Goal: Task Accomplishment & Management: Manage account settings

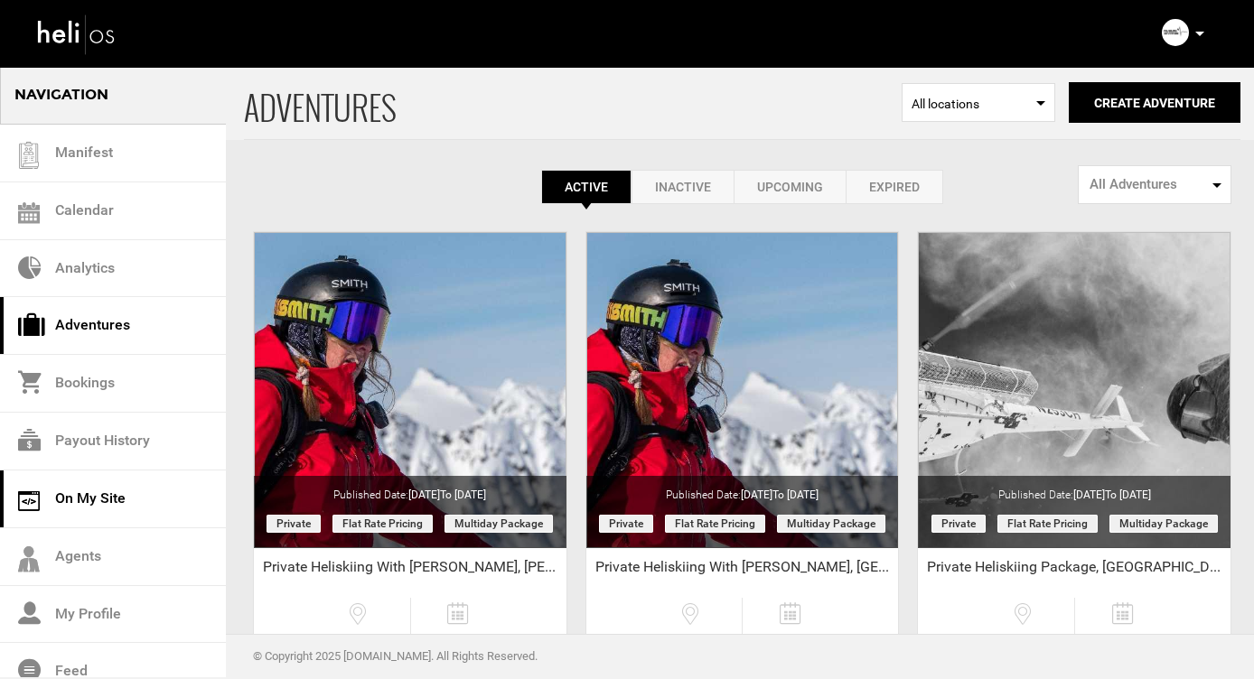
click at [86, 497] on link "On My Site" at bounding box center [113, 500] width 226 height 58
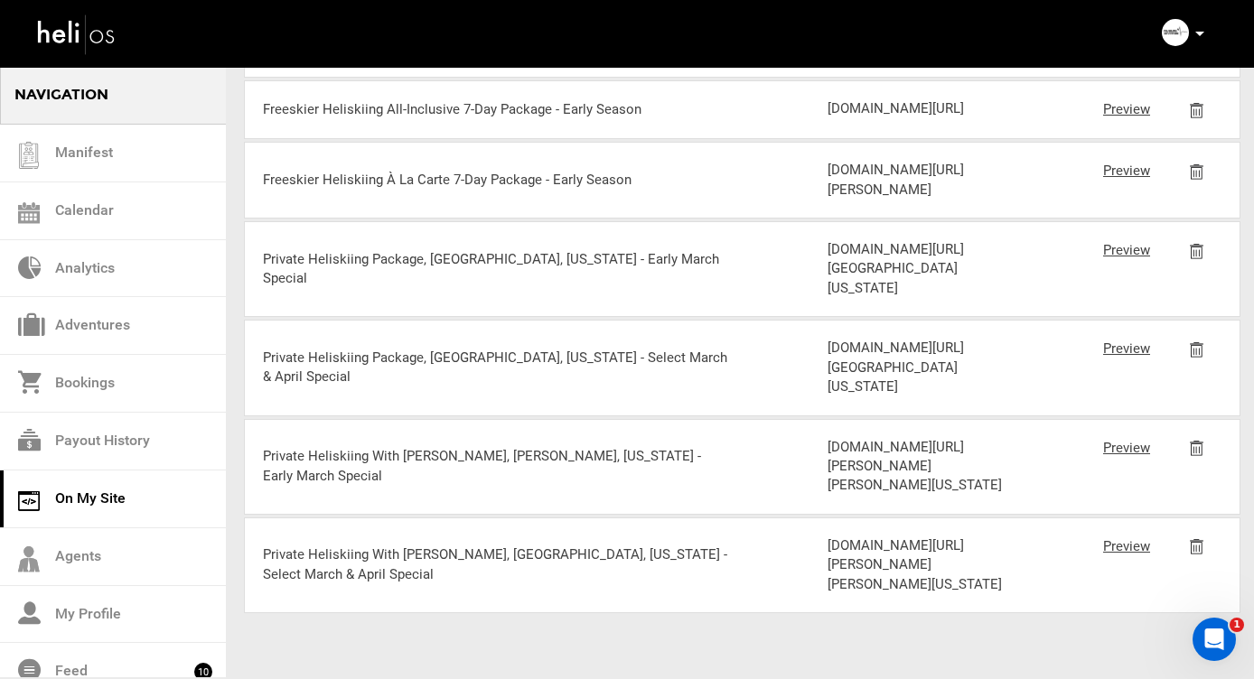
scroll to position [3101, 0]
click at [1114, 242] on link "Preview" at bounding box center [1126, 250] width 47 height 16
click at [1128, 117] on link "Preview" at bounding box center [1126, 109] width 47 height 16
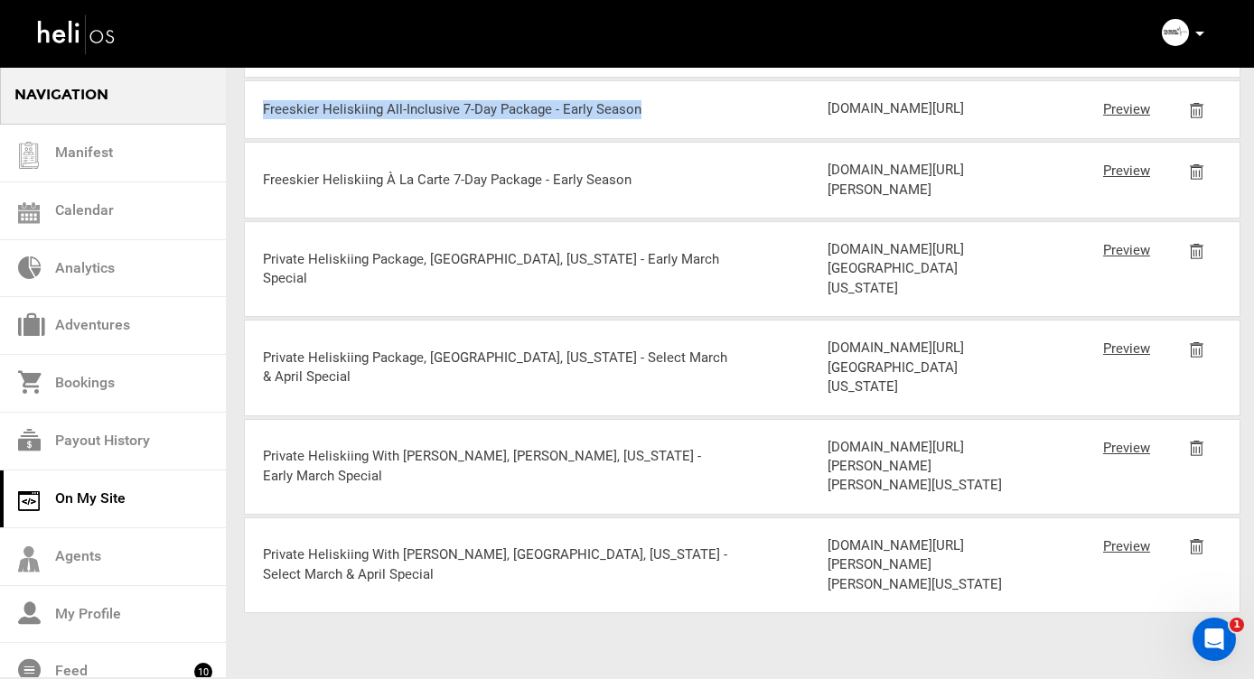
drag, startPoint x: 644, startPoint y: 258, endPoint x: 257, endPoint y: 258, distance: 387.6
click at [257, 139] on div "Freeskier Heliskiing All-Inclusive 7-Day Package - Early Season [DOMAIN_NAME][U…" at bounding box center [742, 109] width 997 height 59
copy div "Freeskier Heliskiing All-Inclusive 7-Day Package - Early Season"
drag, startPoint x: 948, startPoint y: 305, endPoint x: 828, endPoint y: 215, distance: 150.4
click at [828, 118] on div "[DOMAIN_NAME][URL]" at bounding box center [922, 108] width 188 height 19
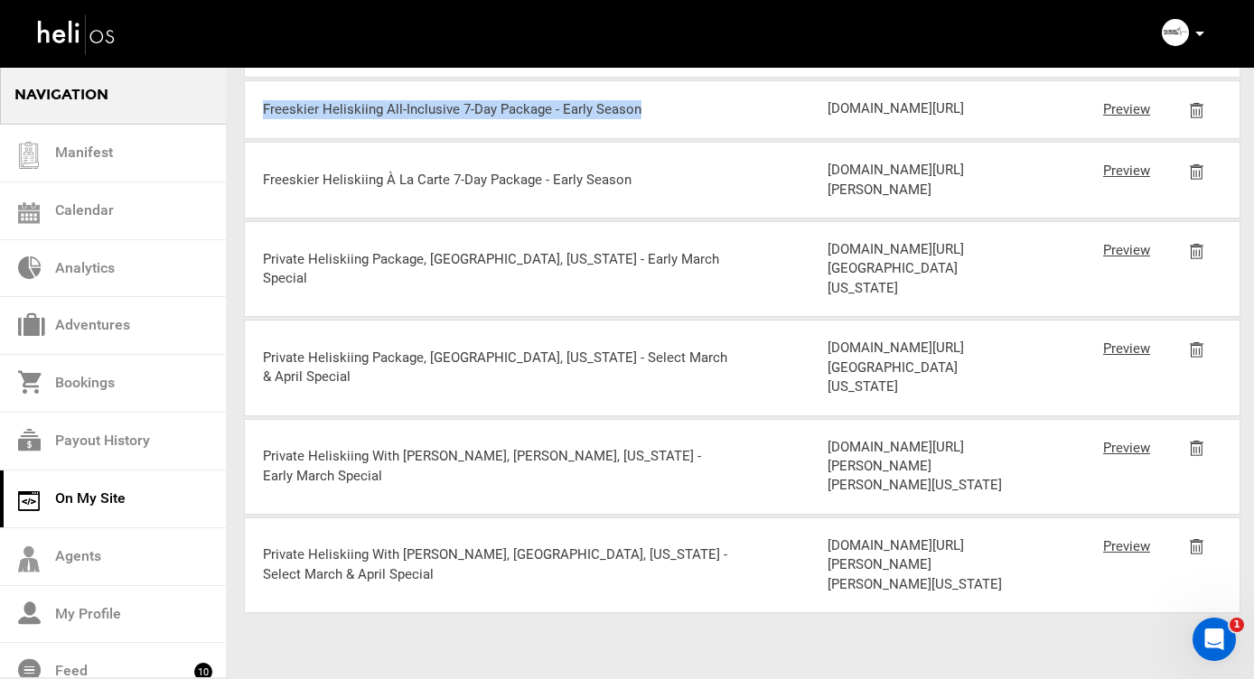
copy div "[DOMAIN_NAME][URL]"
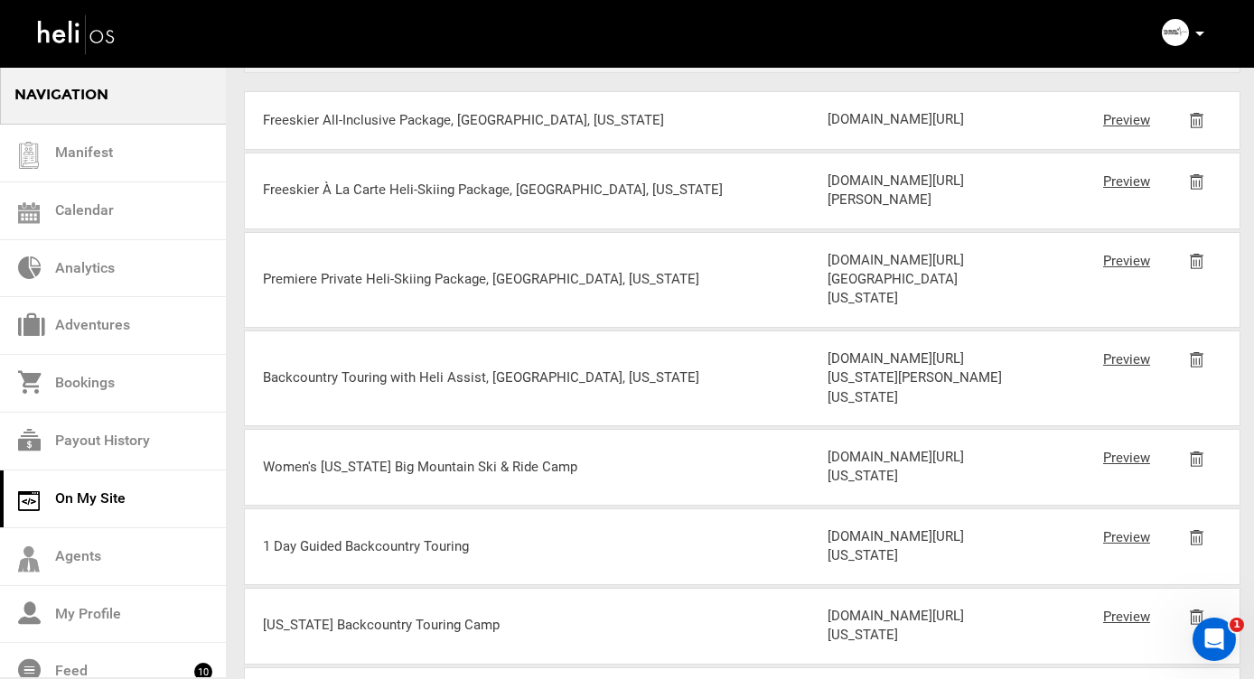
scroll to position [536, 0]
click at [1124, 122] on link "Preview" at bounding box center [1126, 122] width 47 height 16
click at [81, 323] on link "Adventures" at bounding box center [113, 326] width 226 height 58
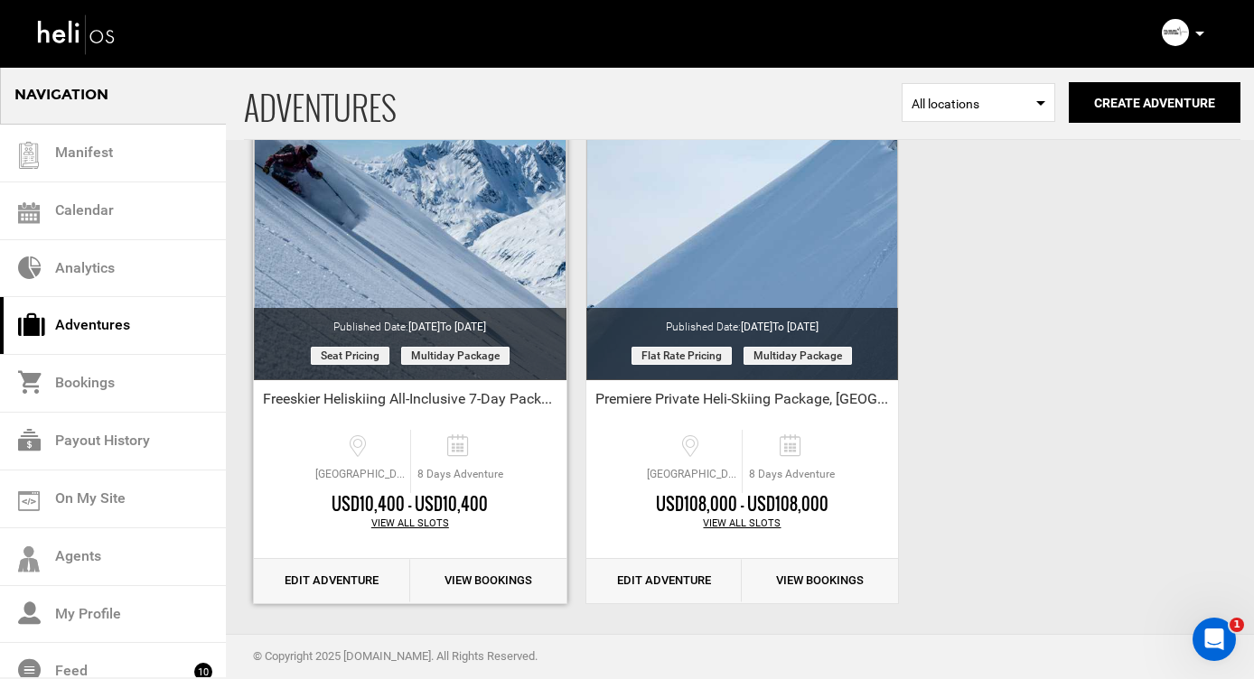
scroll to position [3501, 0]
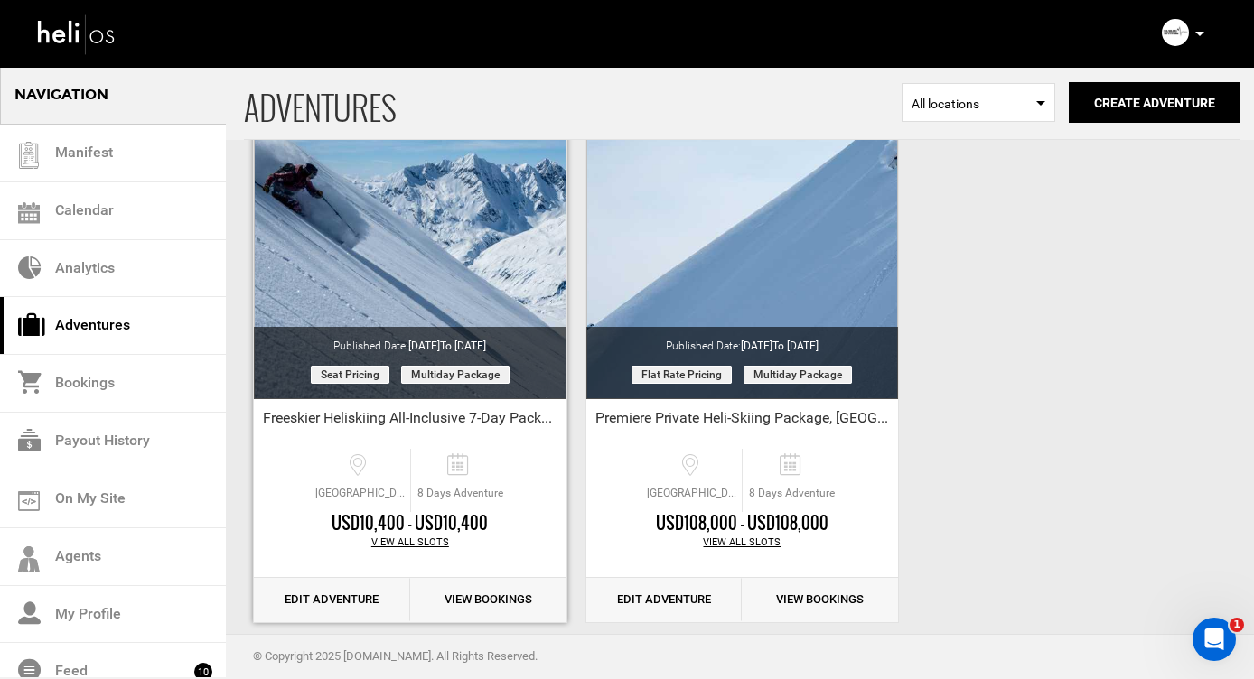
click at [334, 601] on link "Edit Adventure" at bounding box center [332, 600] width 156 height 44
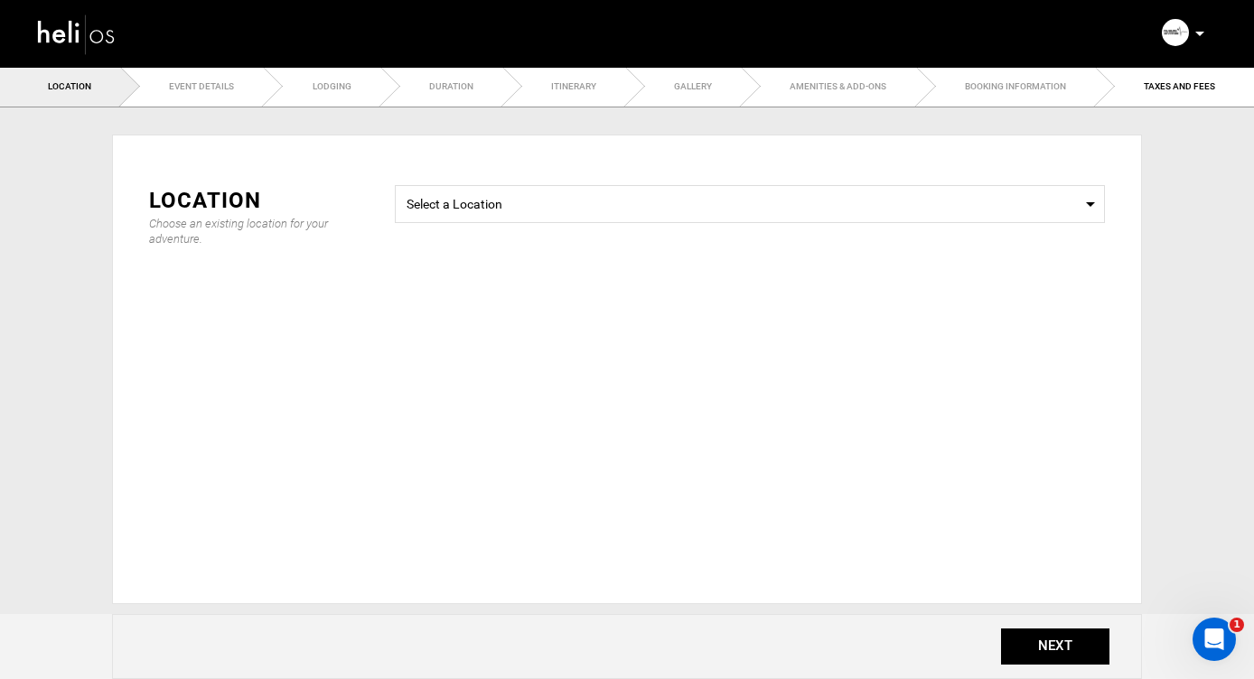
type input "8"
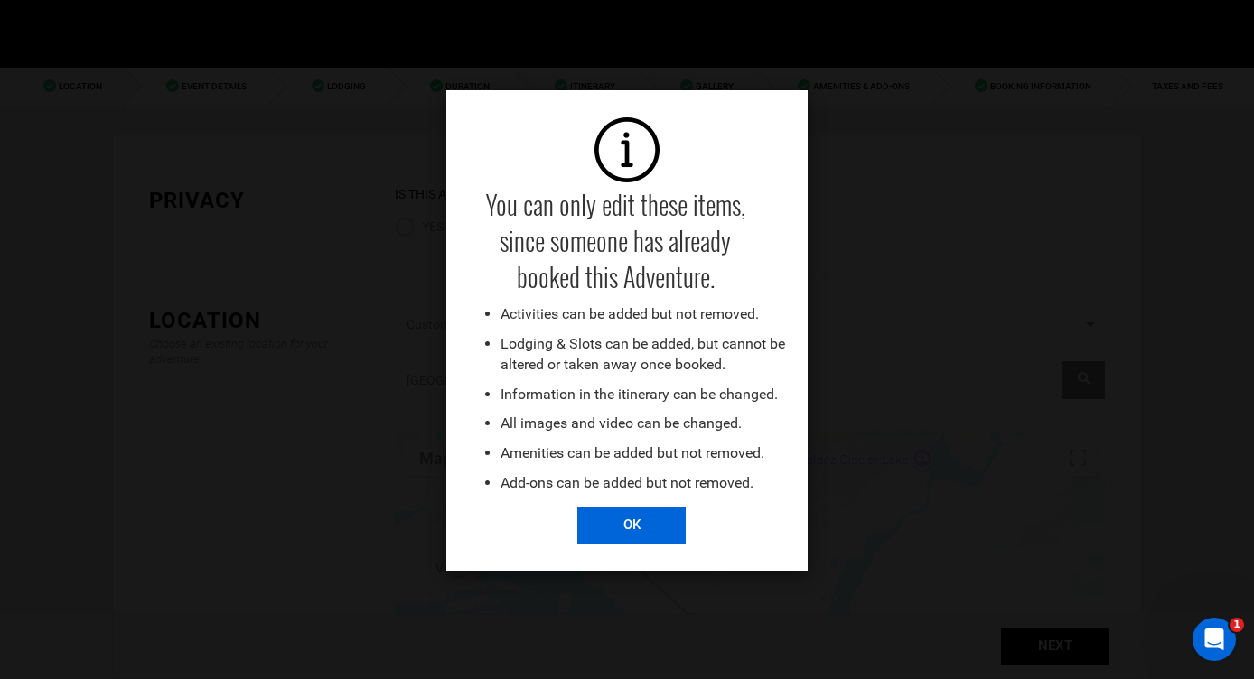
click at [618, 519] on input "OK" at bounding box center [631, 526] width 108 height 36
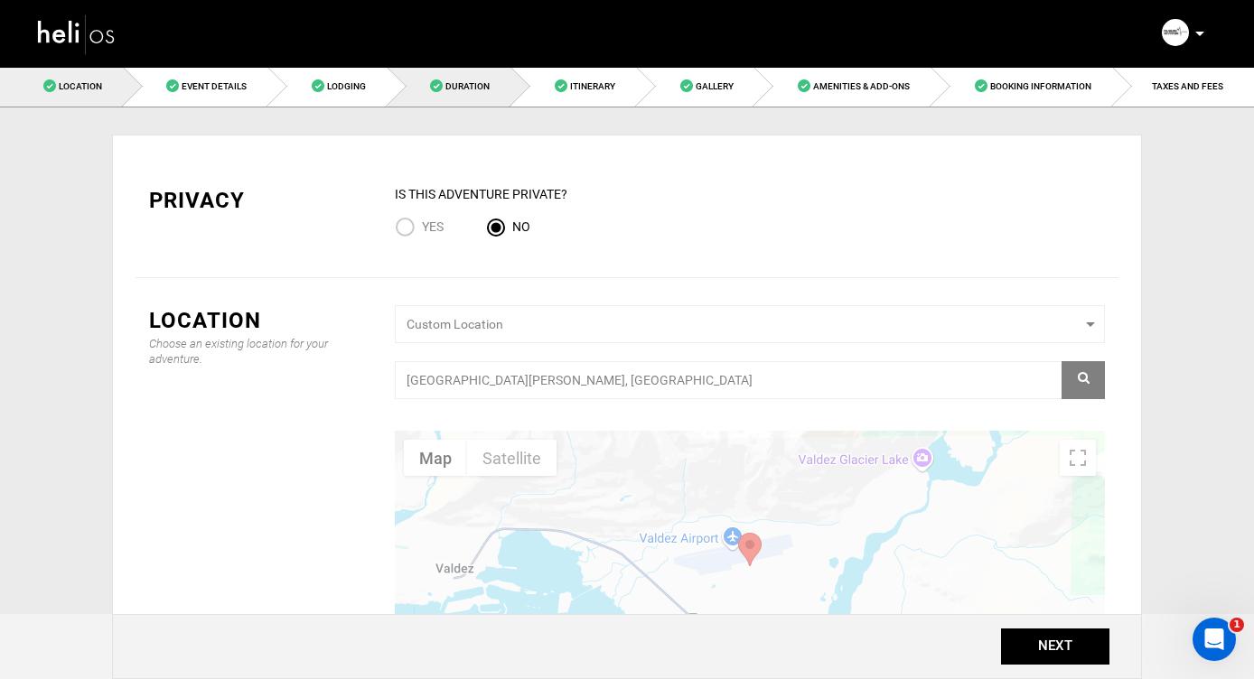
click at [464, 86] on span "Duration" at bounding box center [467, 86] width 44 height 10
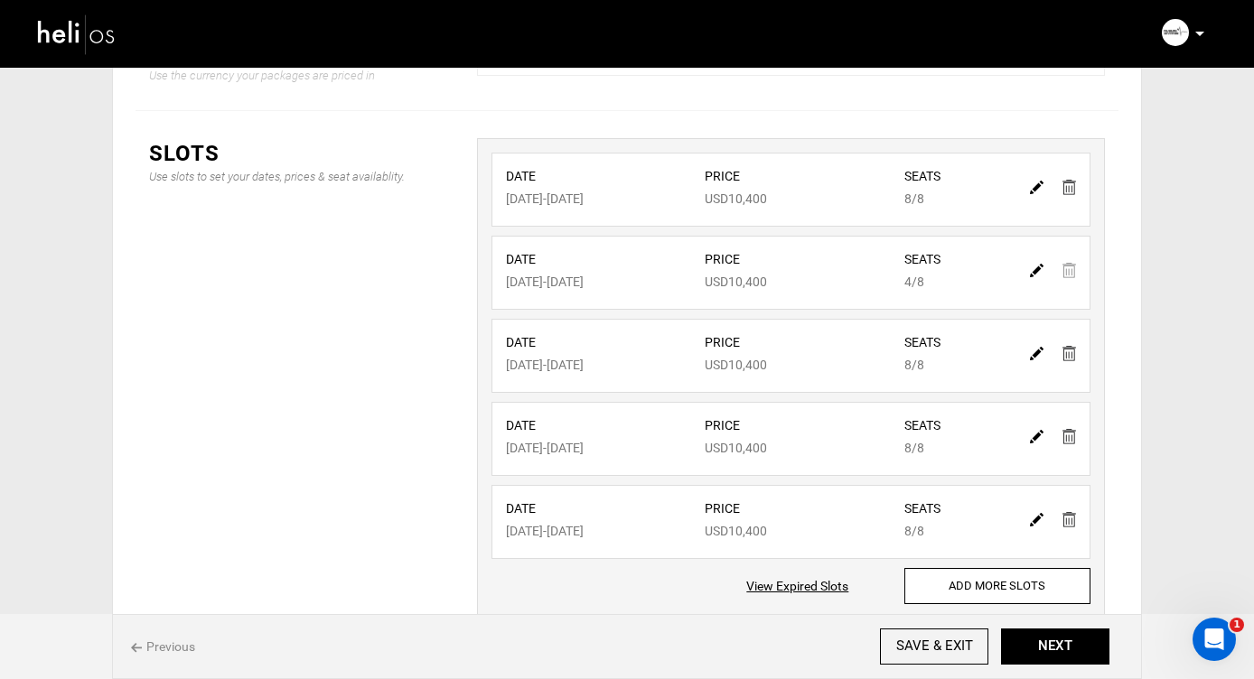
scroll to position [335, 0]
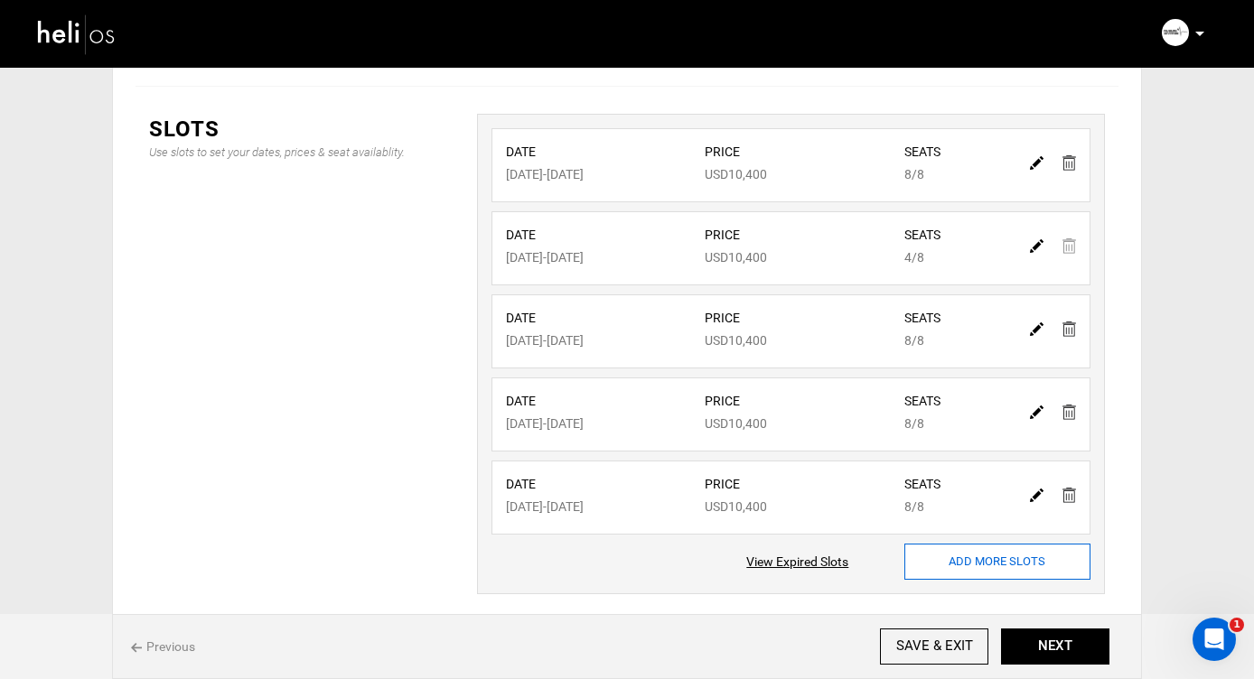
click at [992, 562] on input "ADD MORE SLOTS" at bounding box center [997, 562] width 186 height 36
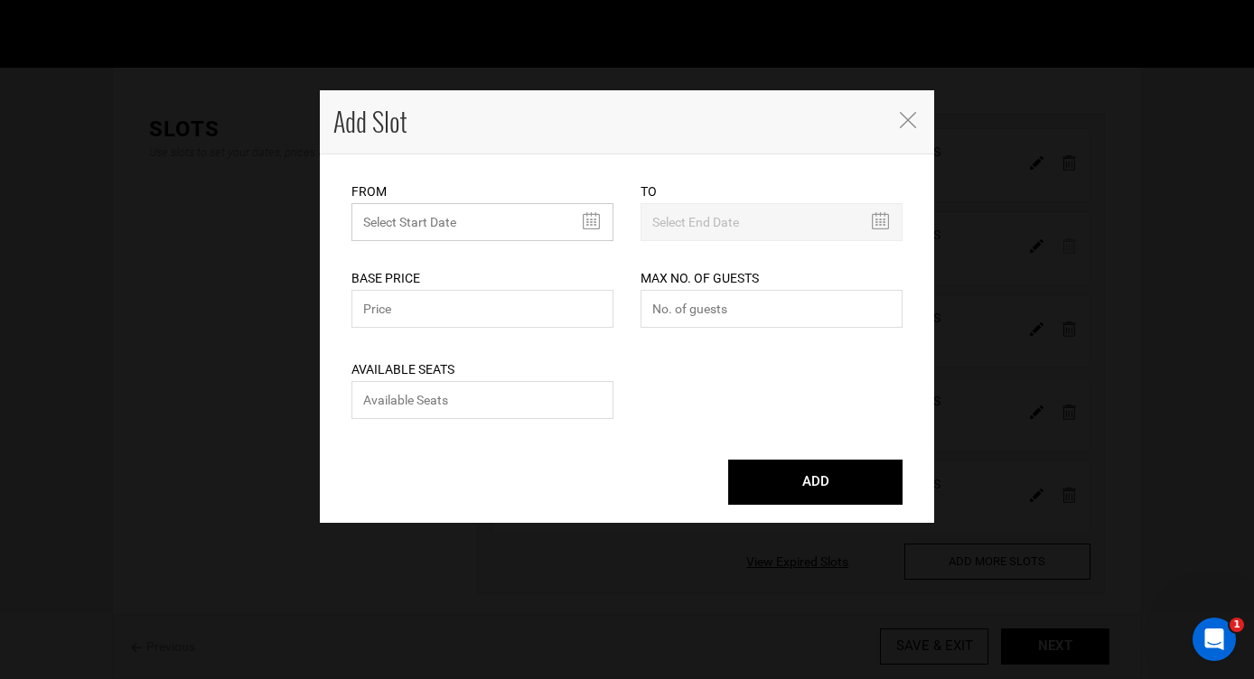
click at [591, 220] on input "text" at bounding box center [482, 222] width 262 height 38
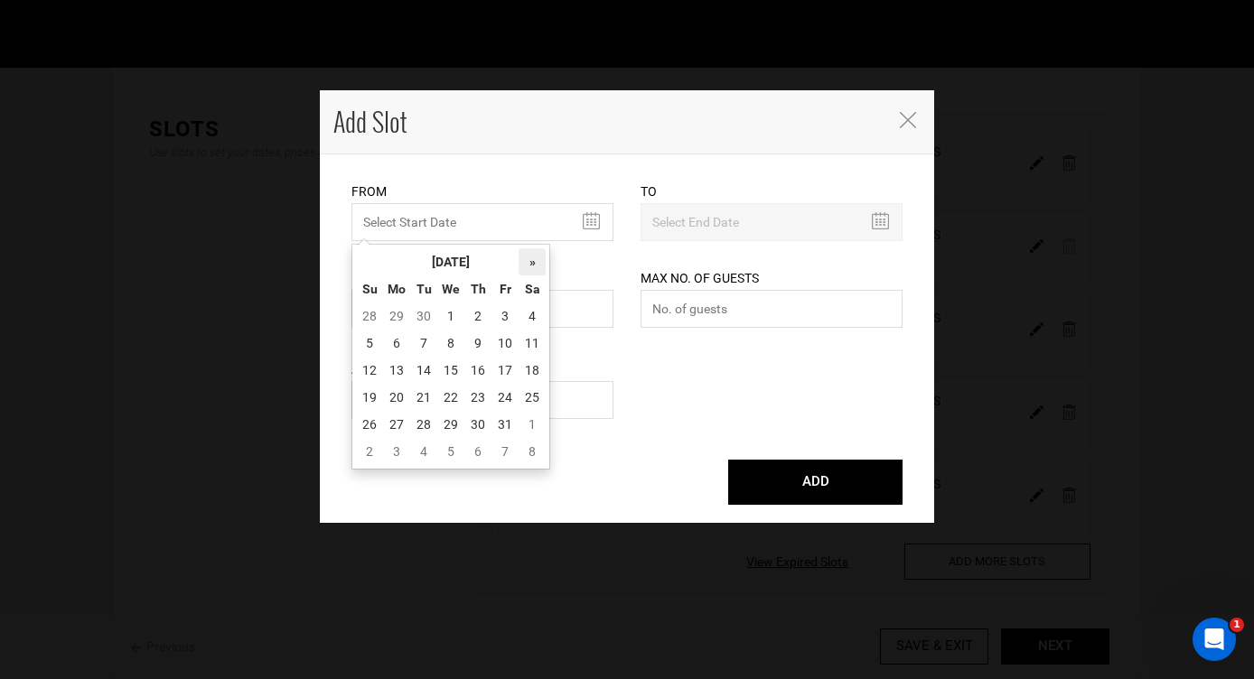
click at [530, 260] on th "»" at bounding box center [532, 261] width 27 height 27
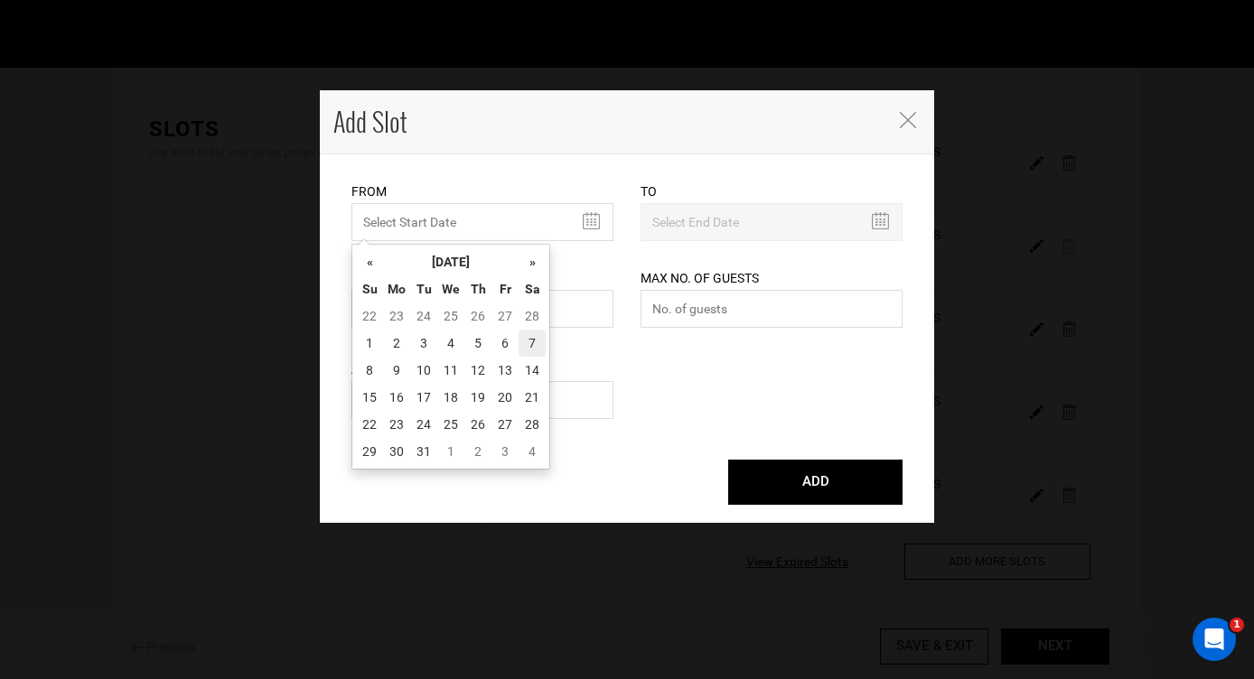
click at [537, 343] on td "7" at bounding box center [532, 343] width 27 height 27
type input "[DATE]"
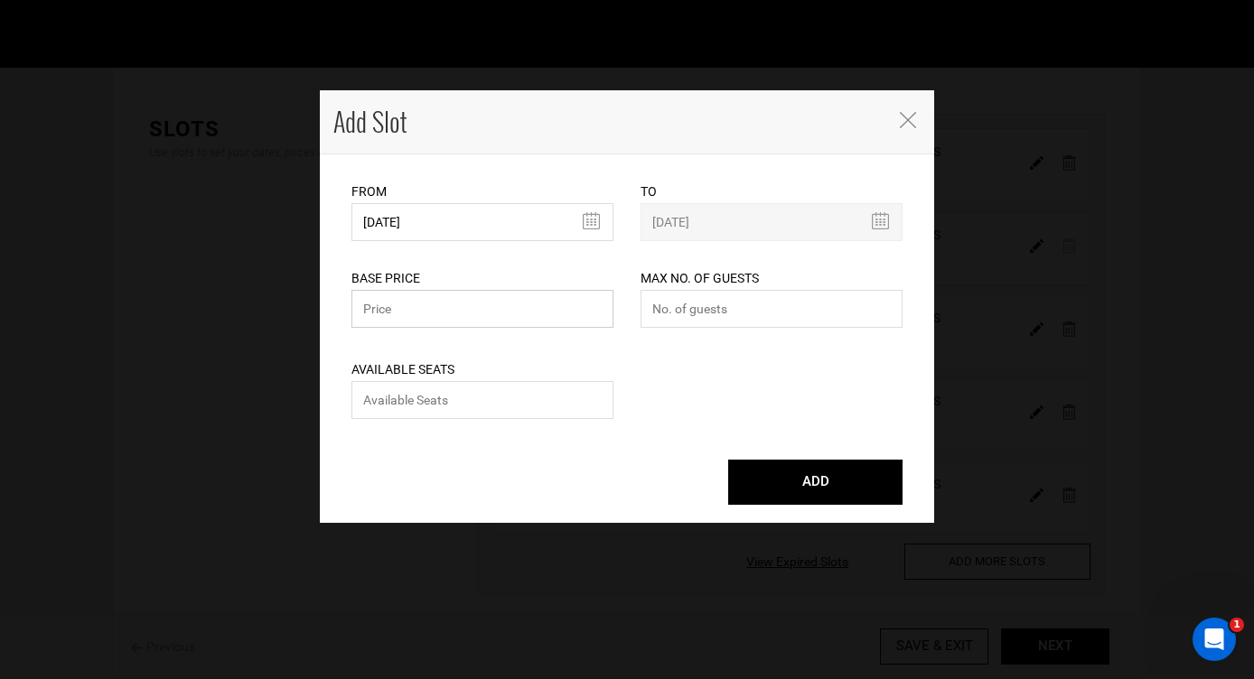
click at [482, 315] on input "text" at bounding box center [482, 309] width 262 height 38
type input "10400"
drag, startPoint x: 669, startPoint y: 305, endPoint x: 641, endPoint y: 305, distance: 28.0
click at [641, 305] on input "8" at bounding box center [772, 309] width 262 height 38
type input "12"
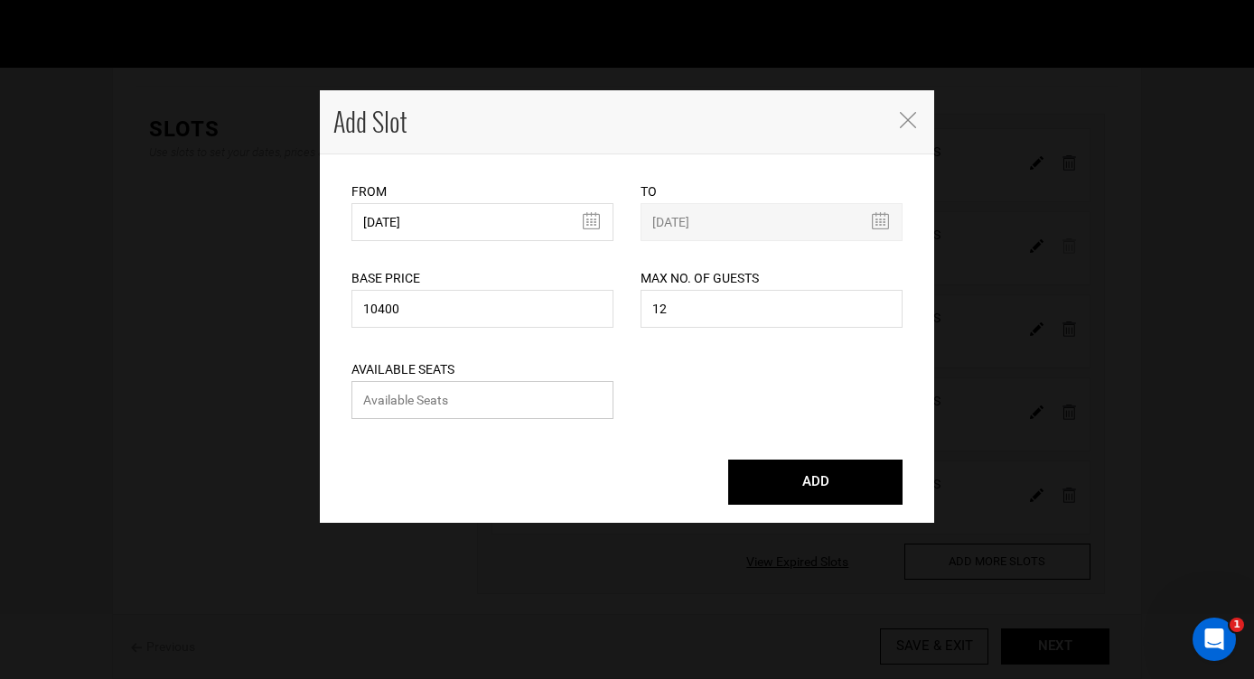
click at [497, 404] on input "number" at bounding box center [482, 400] width 262 height 38
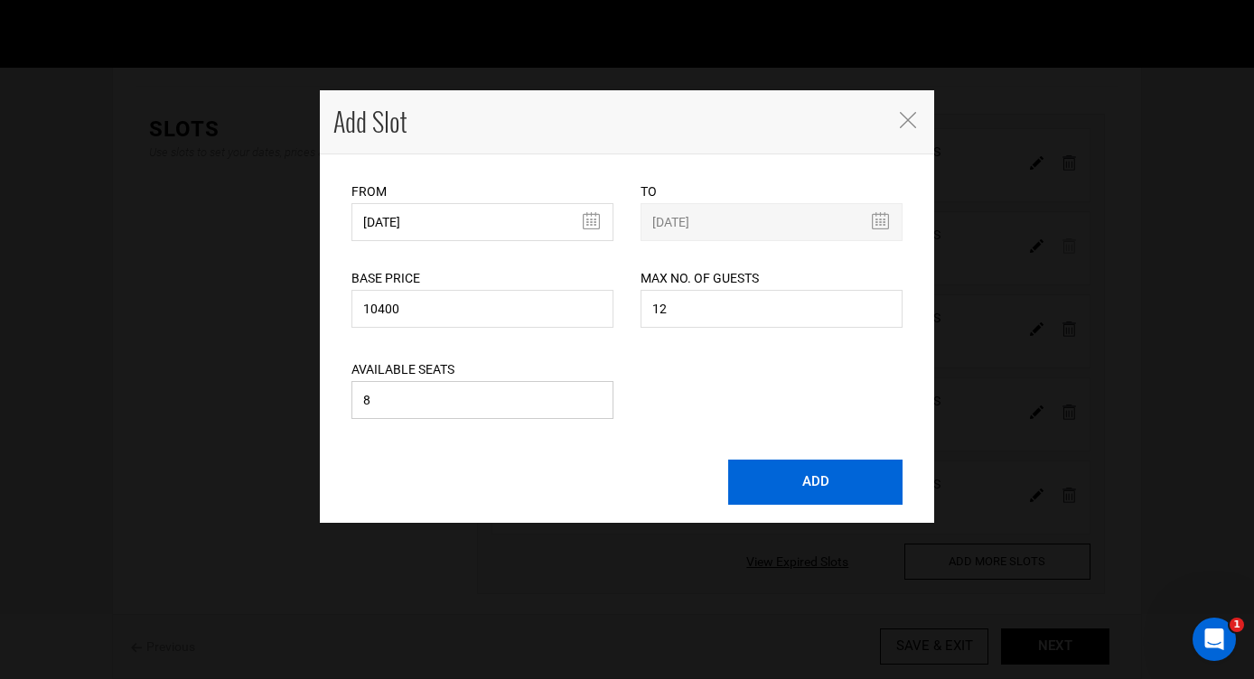
type input "8"
click at [822, 490] on button "ADD" at bounding box center [815, 482] width 174 height 45
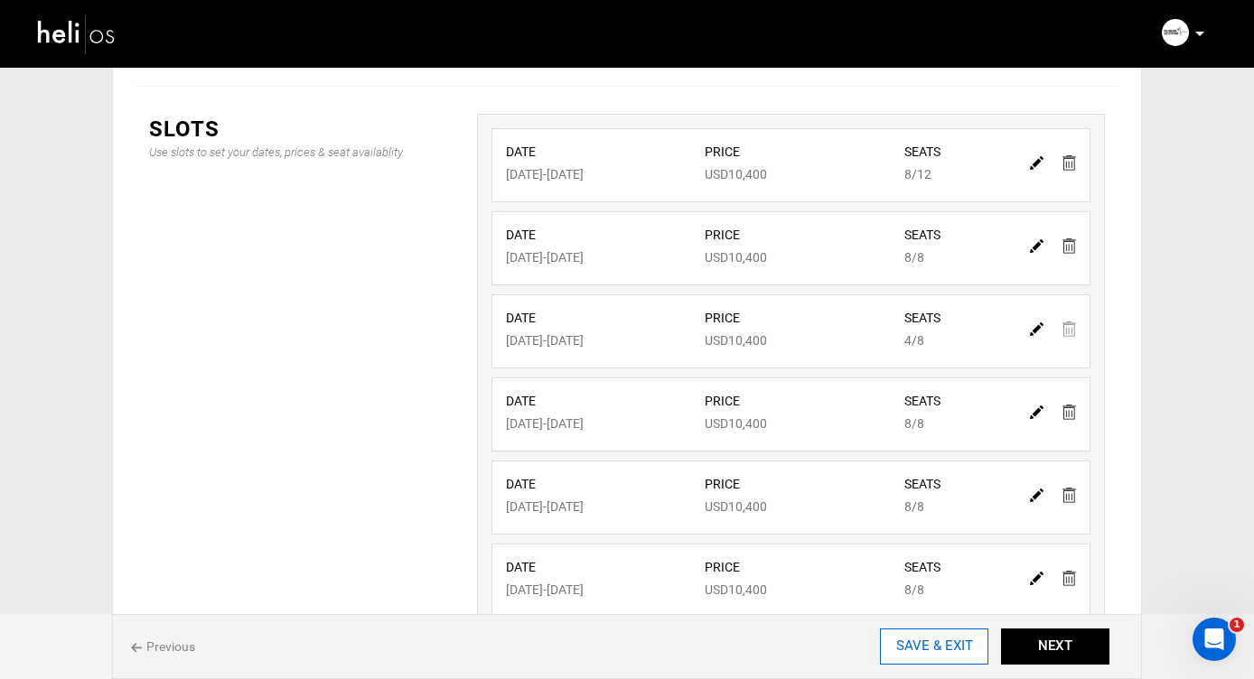
click at [923, 648] on input "SAVE & EXIT" at bounding box center [934, 647] width 108 height 36
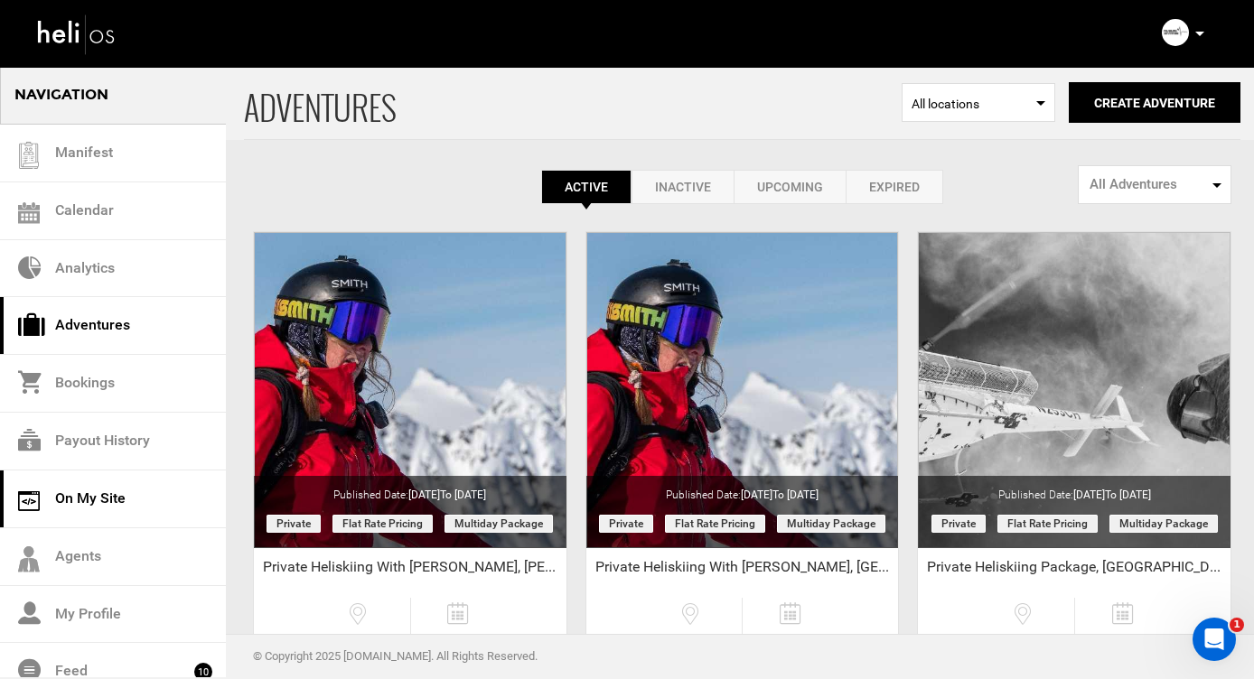
click at [74, 498] on link "On My Site" at bounding box center [113, 500] width 226 height 58
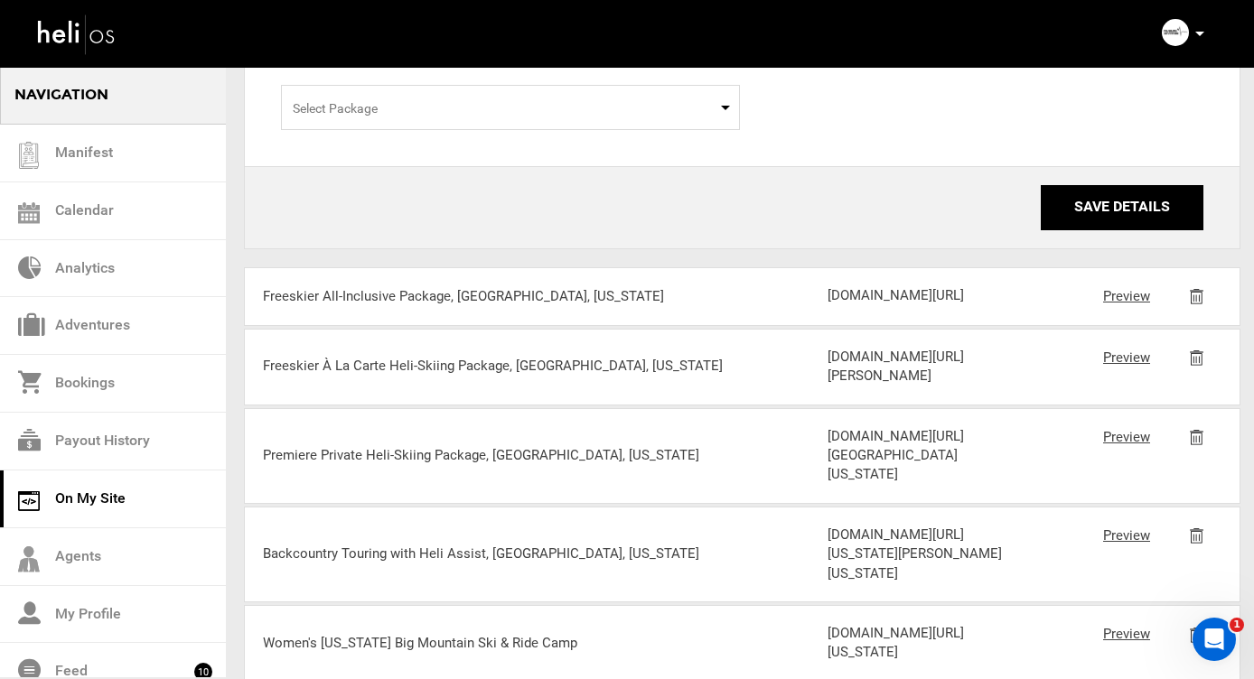
scroll to position [372, 0]
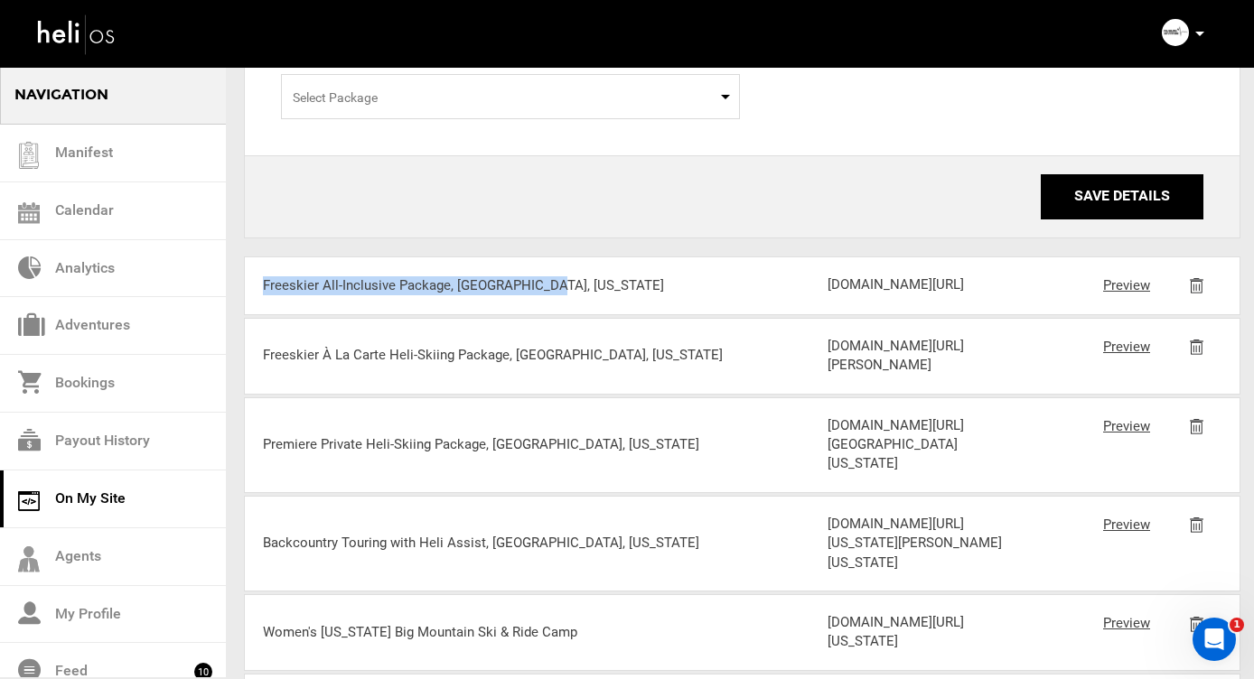
drag, startPoint x: 553, startPoint y: 318, endPoint x: 266, endPoint y: 326, distance: 287.5
click at [266, 295] on div "Freeskier All-Inclusive Package, [GEOGRAPHIC_DATA], [US_STATE]" at bounding box center [498, 285] width 471 height 19
copy div "Freeskier All-Inclusive Package, [GEOGRAPHIC_DATA], [US_STATE]"
